Goal: Complete application form: Complete application form

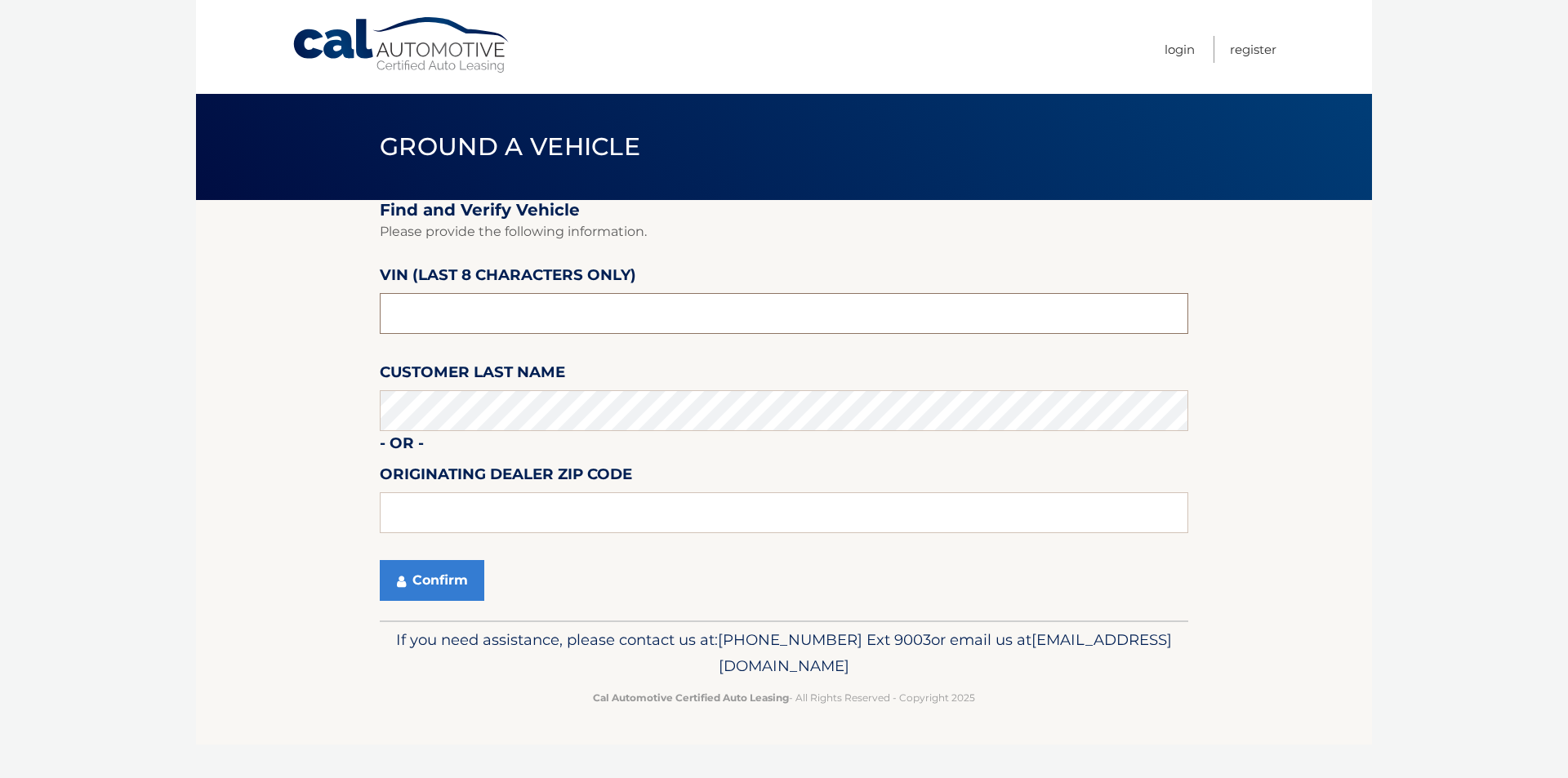
click at [469, 307] on input "text" at bounding box center [783, 313] width 808 height 41
type input "nt151506"
click at [440, 576] on button "Confirm" at bounding box center [431, 580] width 104 height 41
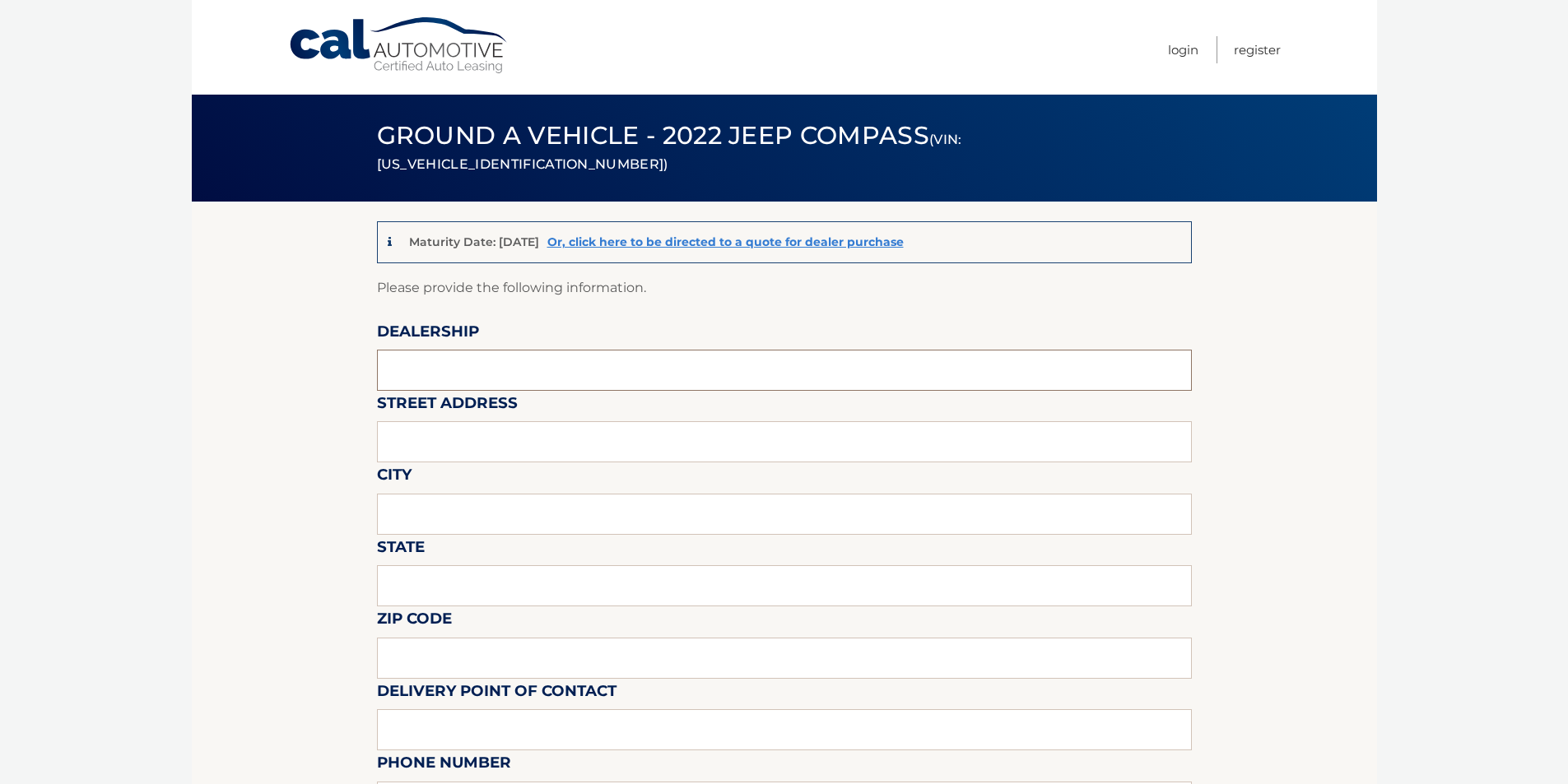
click at [442, 370] on input "text" at bounding box center [784, 370] width 815 height 41
type input "PADDOCK CHEVROLET"
drag, startPoint x: 442, startPoint y: 442, endPoint x: 440, endPoint y: 450, distance: 8.2
click at [442, 442] on input "text" at bounding box center [784, 441] width 815 height 41
click at [415, 445] on input "text" at bounding box center [784, 441] width 815 height 41
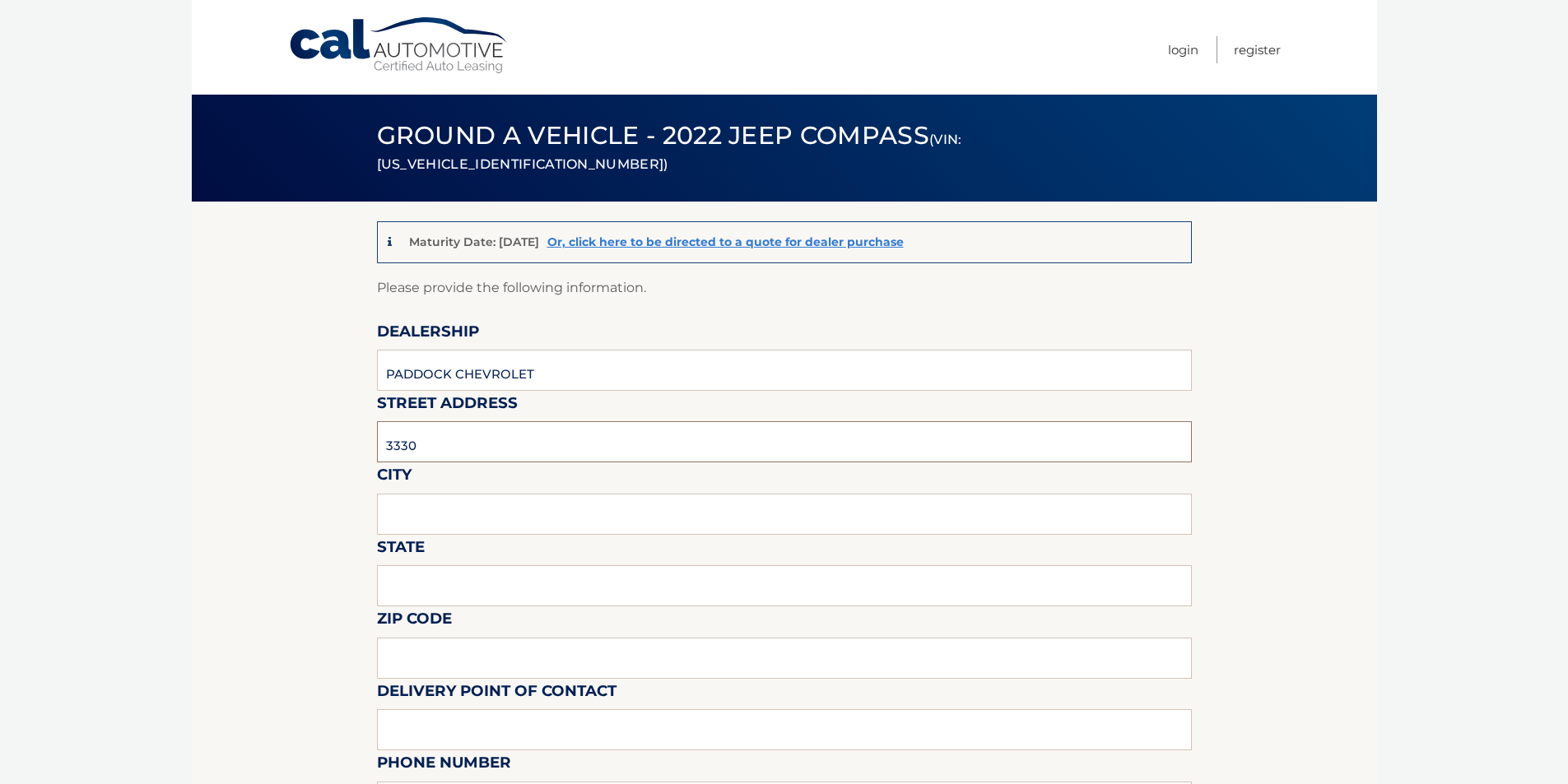
type input "3330 DELAWARE AVE"
click at [457, 511] on input "text" at bounding box center [784, 514] width 815 height 41
type input "KENMORE"
click at [445, 585] on input "text" at bounding box center [784, 585] width 815 height 41
type input "NY"
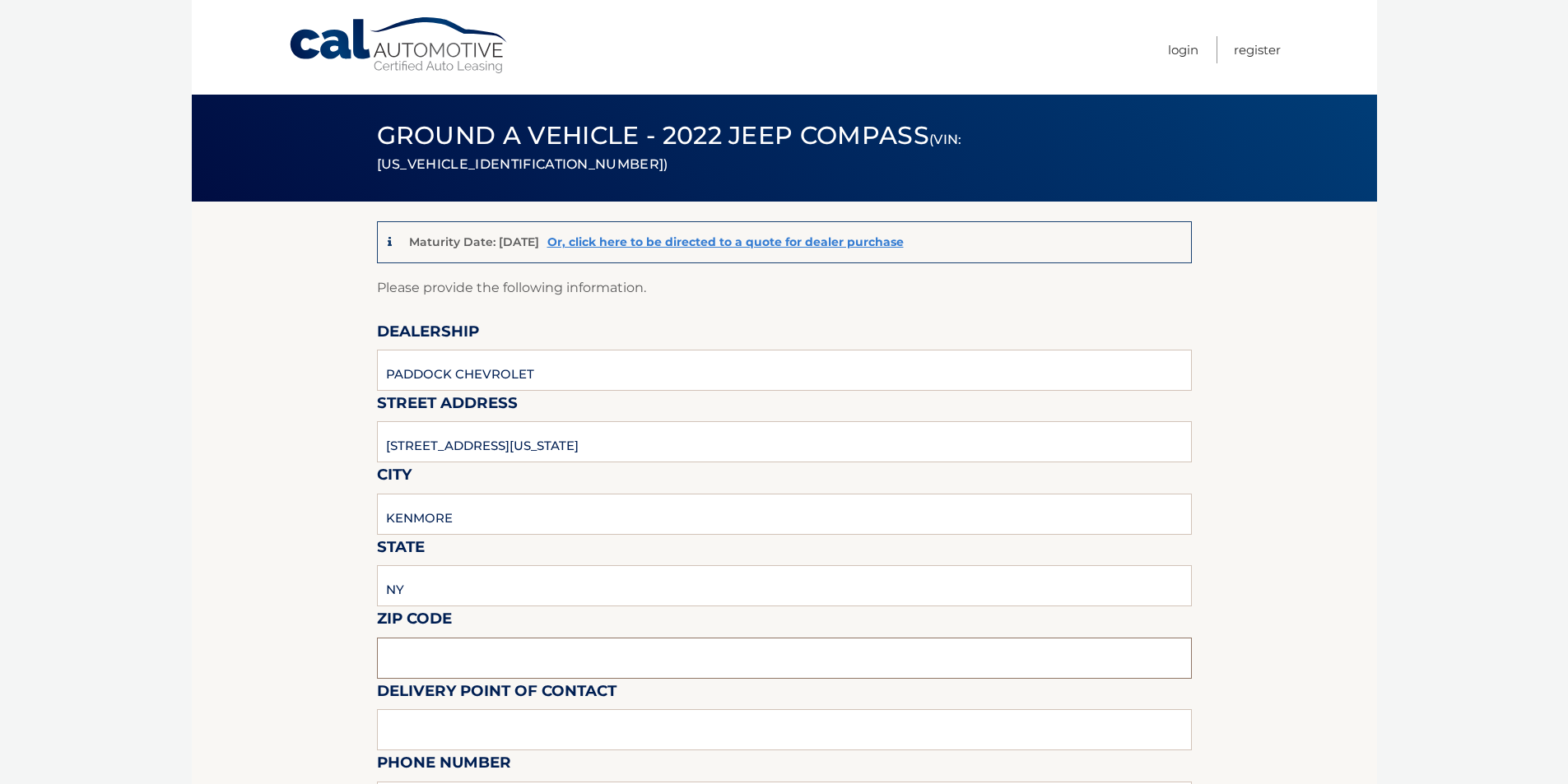
type input "14051"
type input "Paul Galletti"
type input "7162611070"
type input "galletti@paddockchevrolet.com"
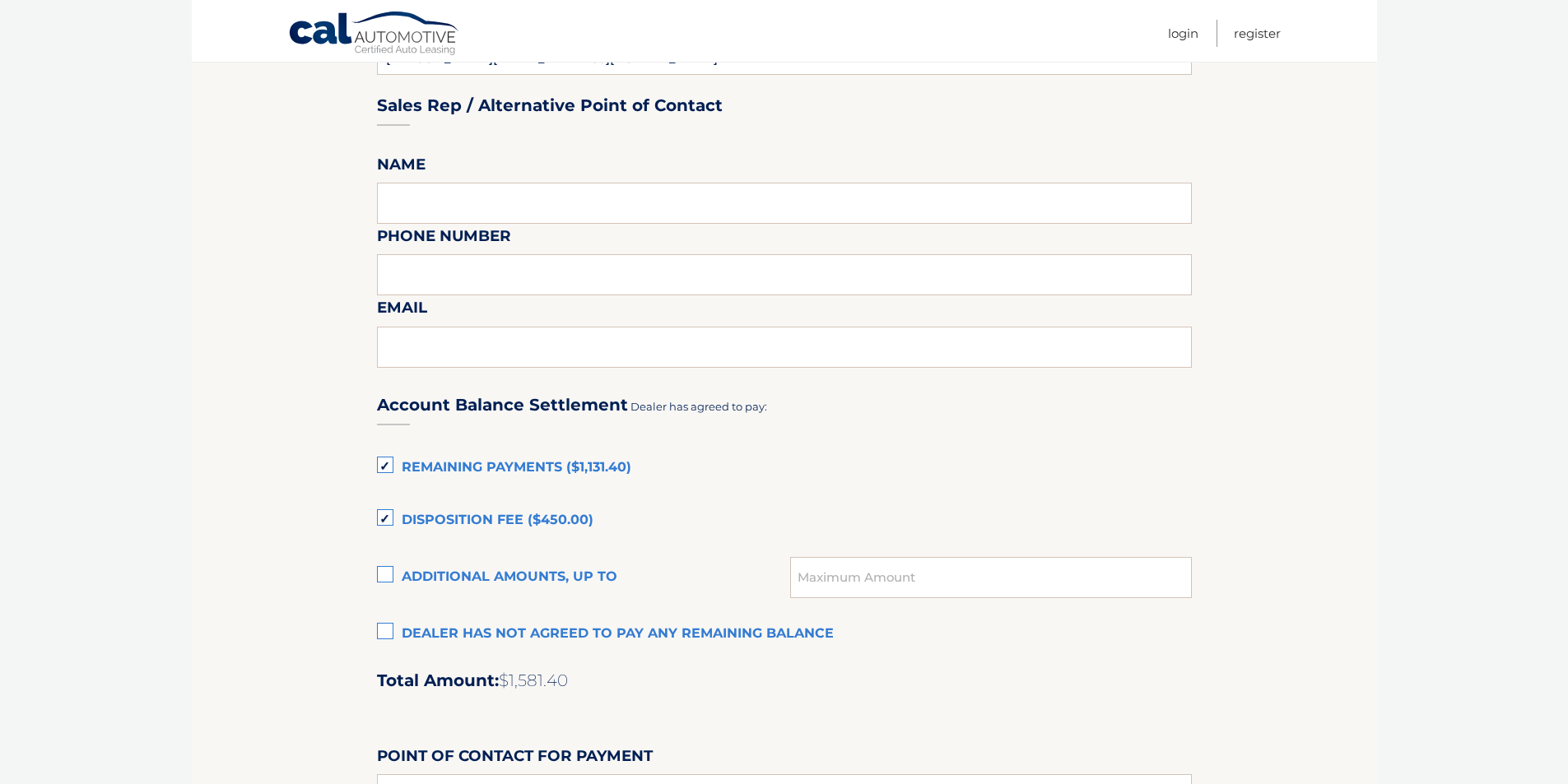
scroll to position [1069, 0]
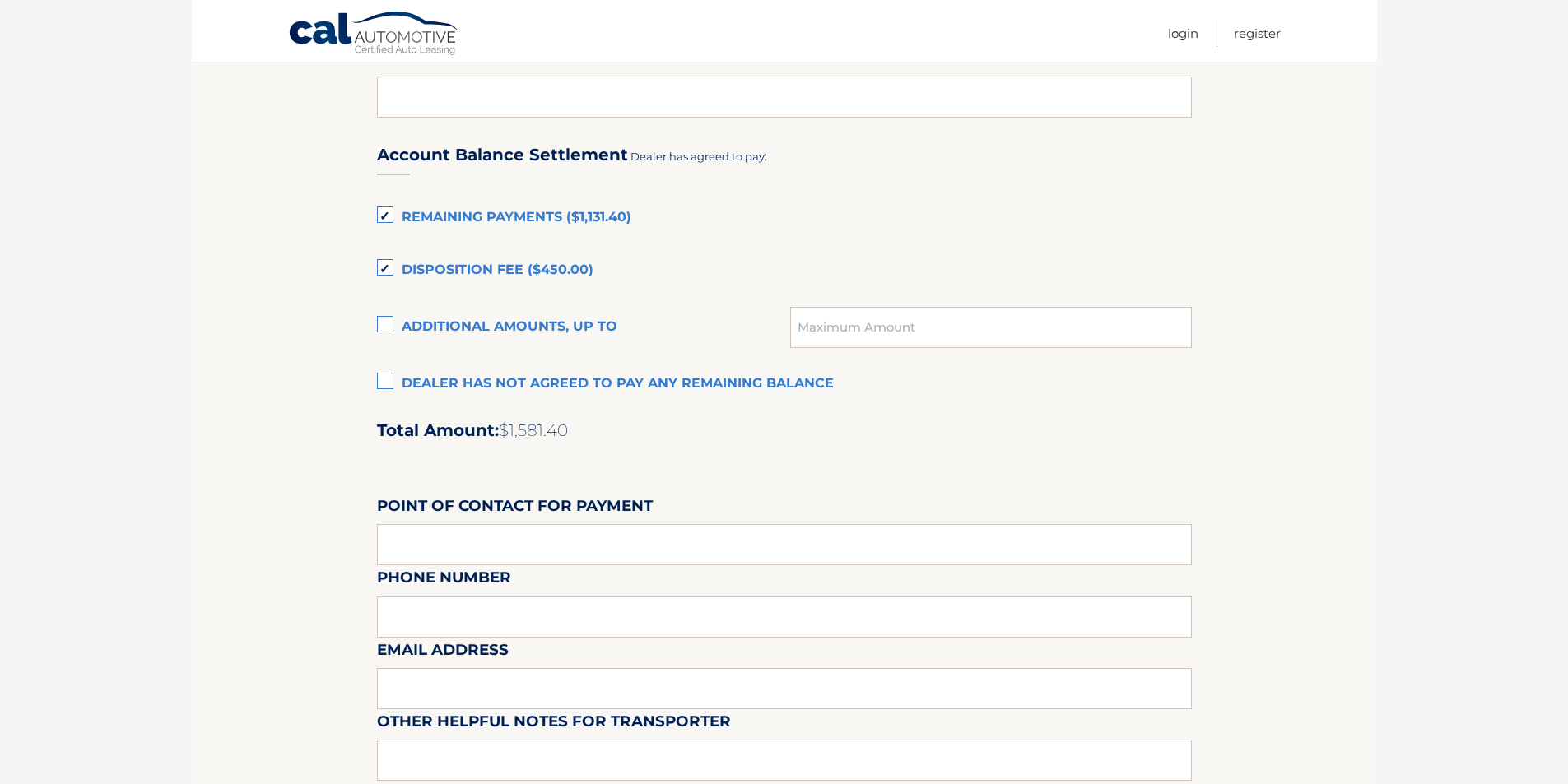
click at [383, 320] on label "Additional amounts, up to" at bounding box center [583, 327] width 414 height 33
click at [0, 0] on input "Additional amounts, up to" at bounding box center [0, 0] width 0 height 0
click at [851, 331] on input "text" at bounding box center [991, 327] width 401 height 41
type input "1014.90"
click at [386, 259] on label "Disposition Fee ($450.00)" at bounding box center [784, 270] width 815 height 33
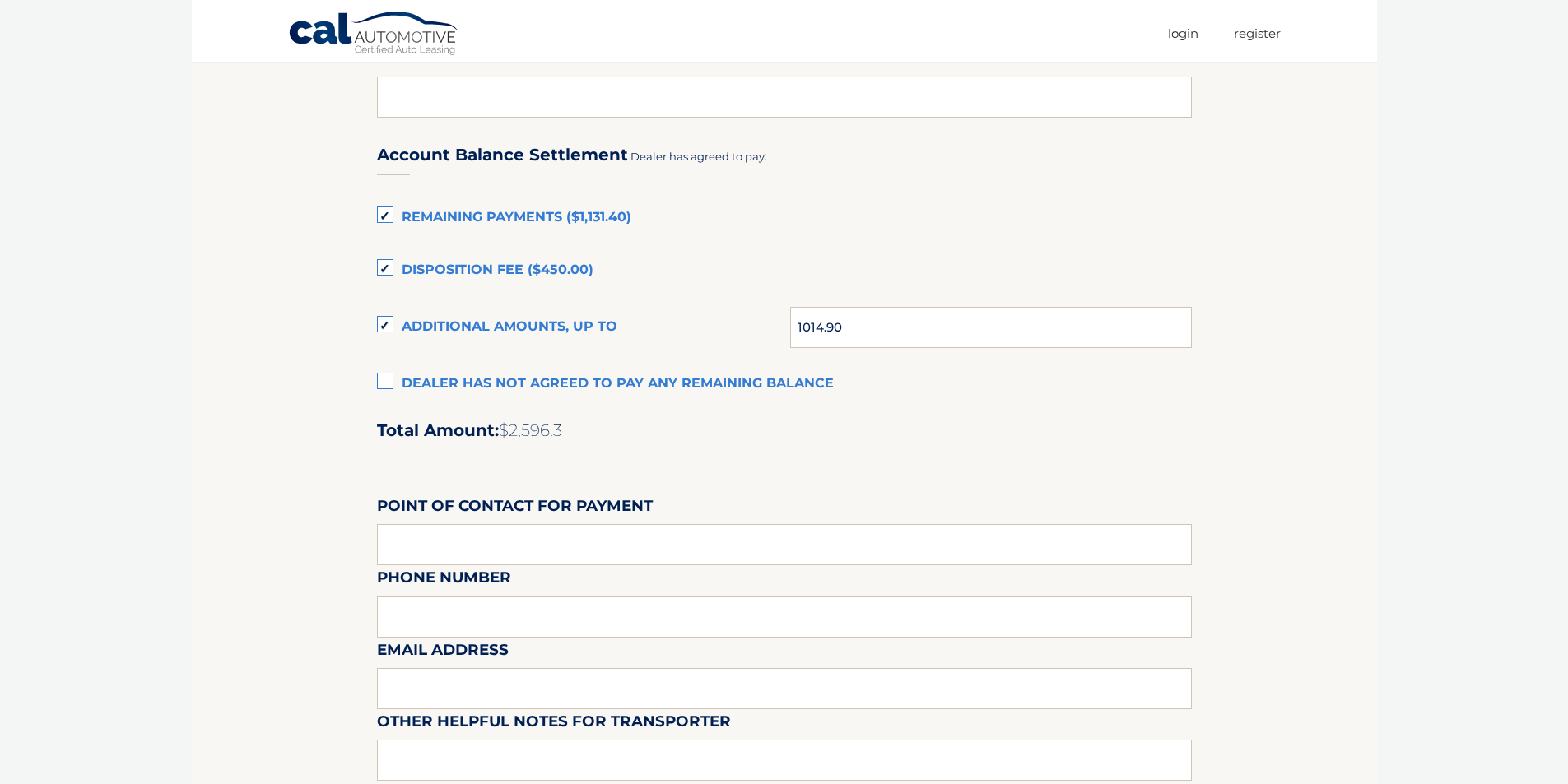
click at [0, 0] on input "Disposition Fee ($450.00)" at bounding box center [0, 0] width 0 height 0
click at [388, 217] on label "Remaining Payments ($1,131.40)" at bounding box center [784, 217] width 815 height 33
click at [0, 0] on input "Remaining Payments ($1,131.40)" at bounding box center [0, 0] width 0 height 0
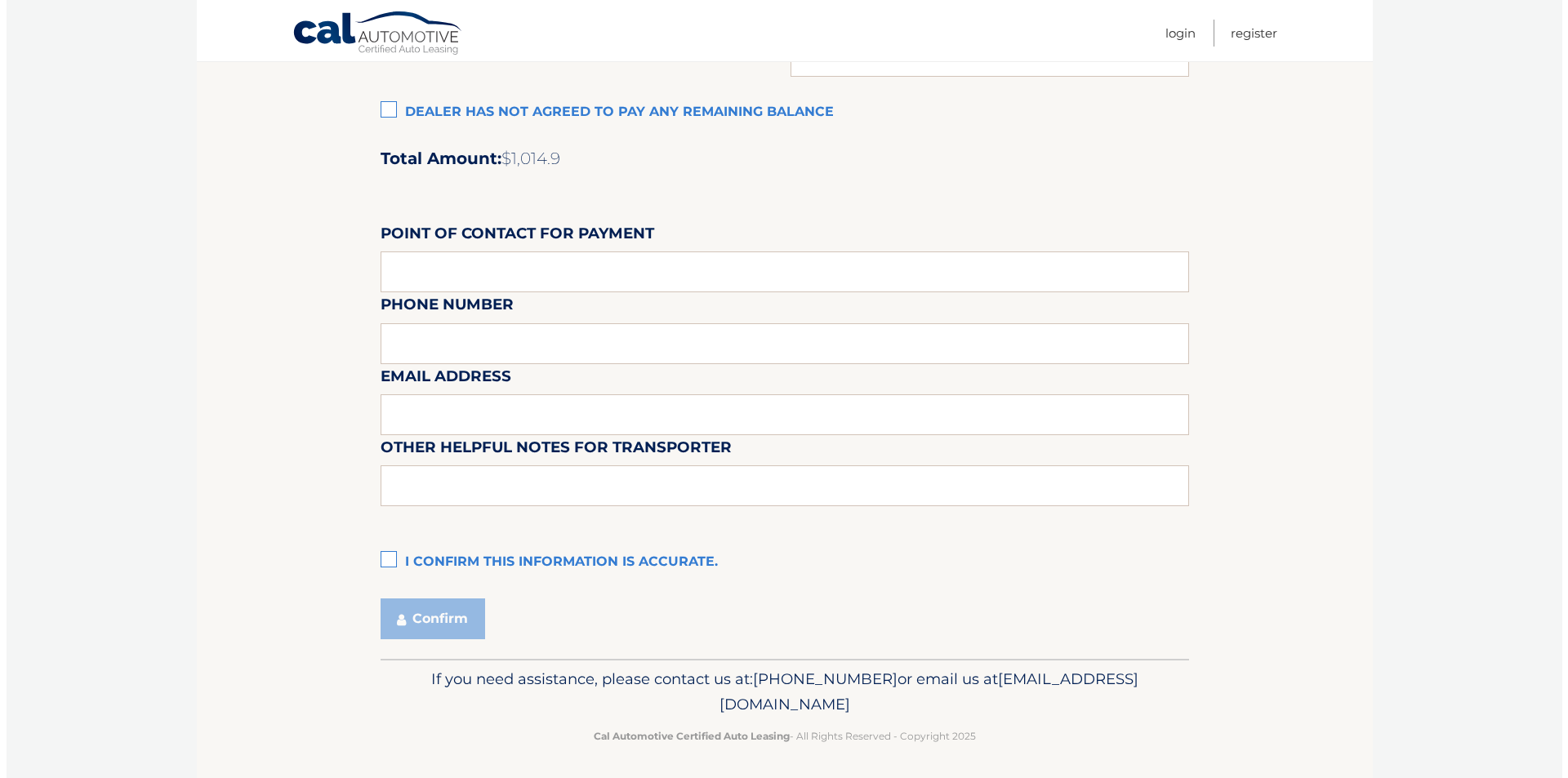
scroll to position [1335, 0]
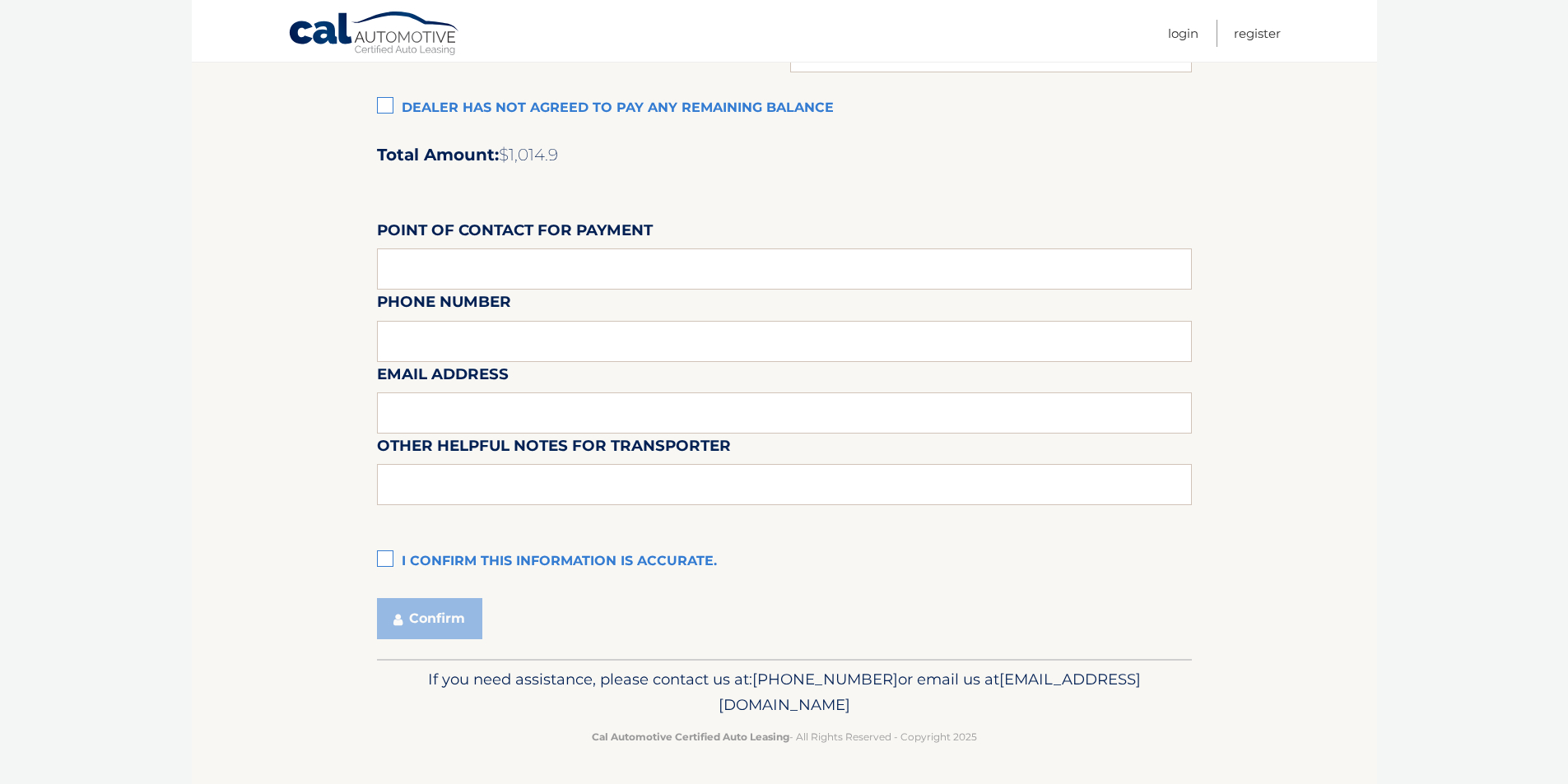
click at [394, 554] on label "I confirm this information is accurate." at bounding box center [784, 562] width 815 height 33
click at [0, 0] on input "I confirm this information is accurate." at bounding box center [0, 0] width 0 height 0
click at [436, 632] on button "Confirm" at bounding box center [429, 618] width 105 height 41
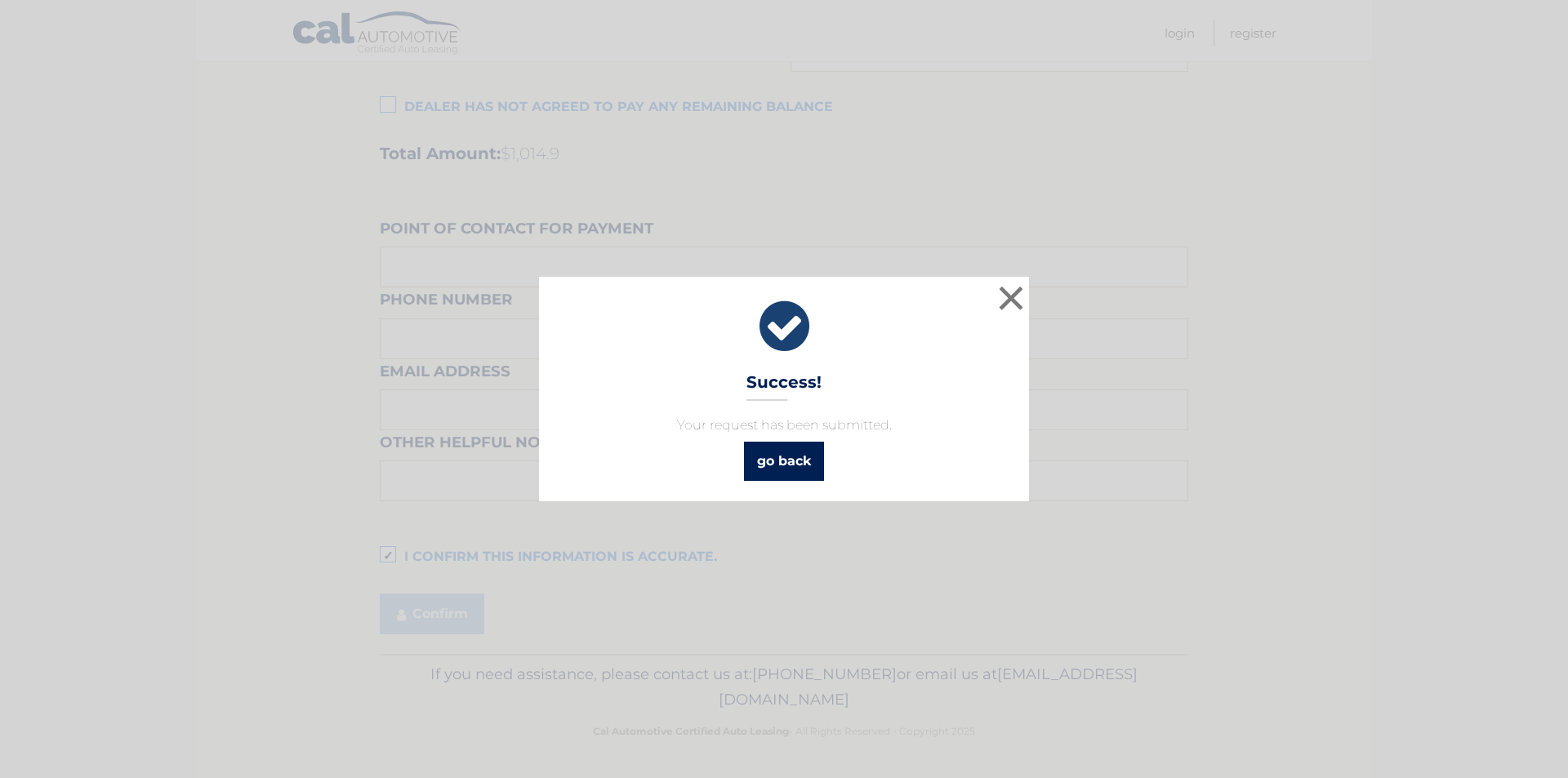
click at [792, 470] on link "go back" at bounding box center [784, 461] width 80 height 39
